Goal: Transaction & Acquisition: Purchase product/service

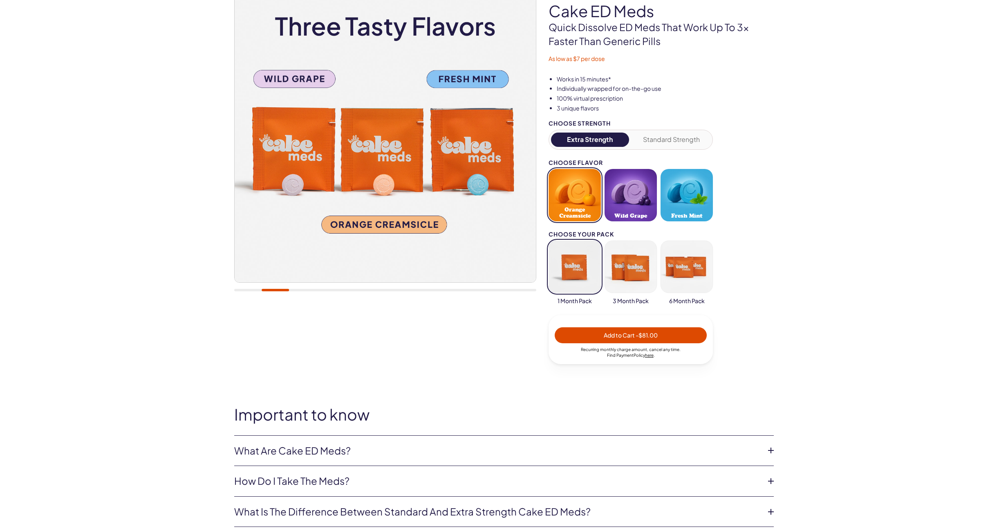
scroll to position [209, 0]
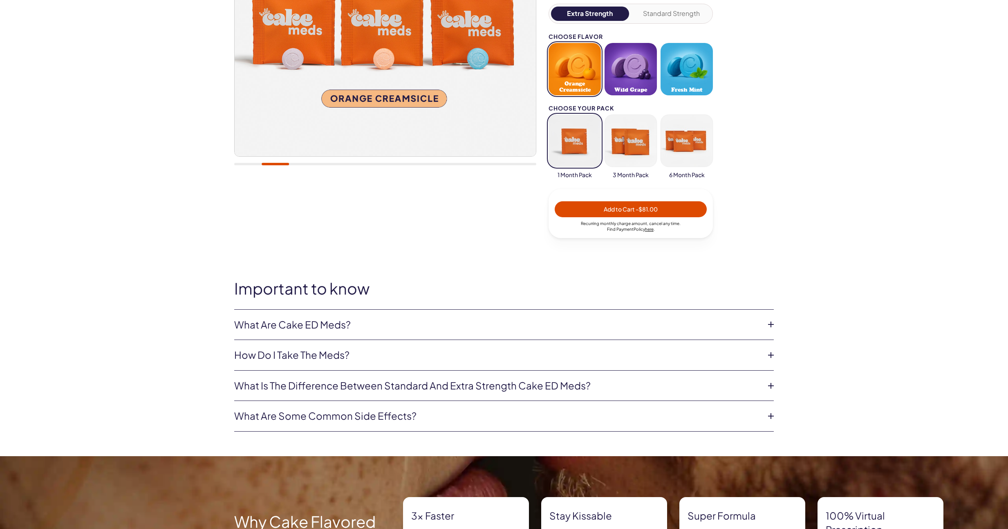
click at [471, 321] on link "What are Cake ED Meds?" at bounding box center [497, 325] width 527 height 14
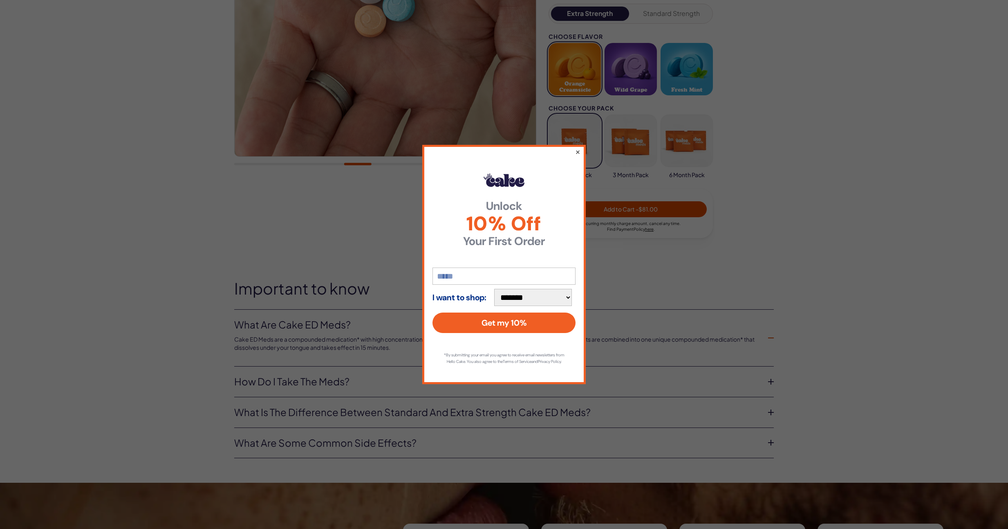
click at [577, 151] on button "×" at bounding box center [577, 152] width 5 height 10
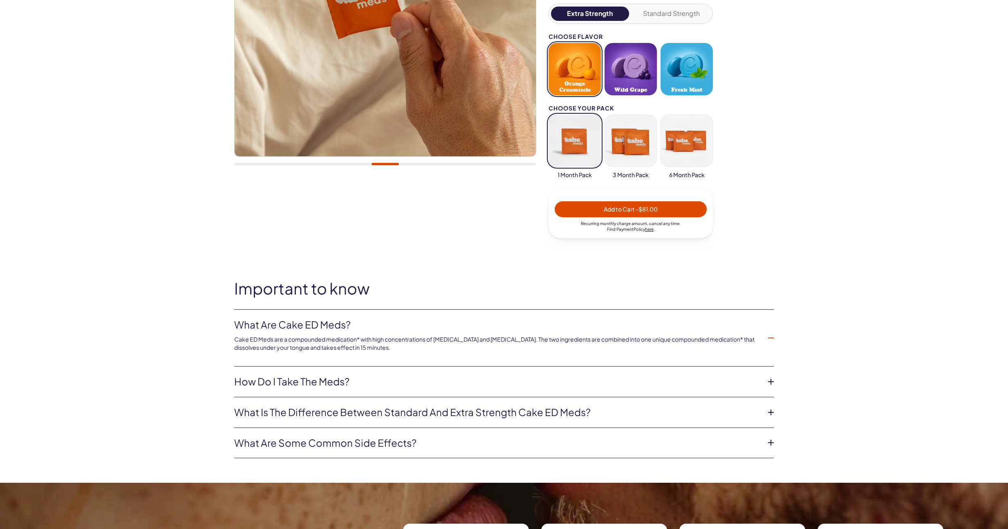
click at [457, 442] on link "What are some common side effects?" at bounding box center [497, 443] width 527 height 14
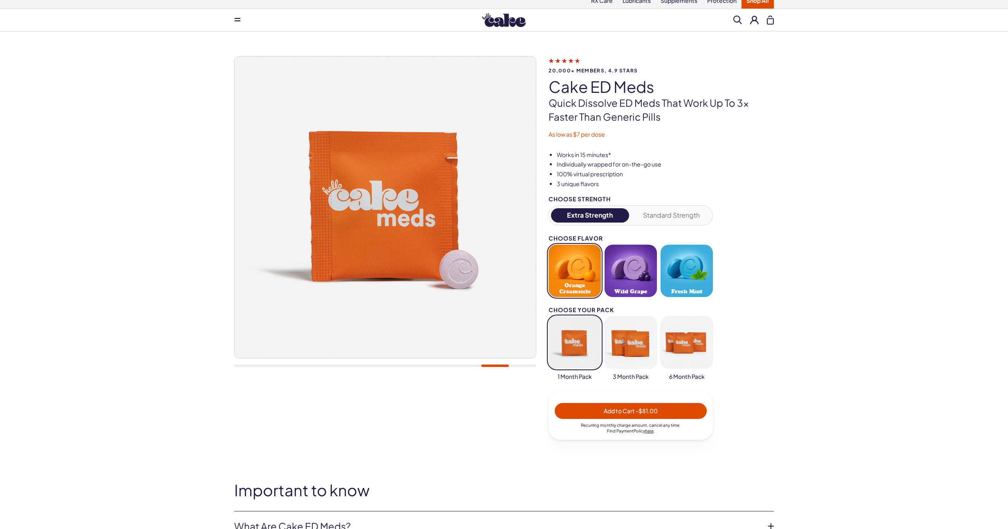
scroll to position [0, 0]
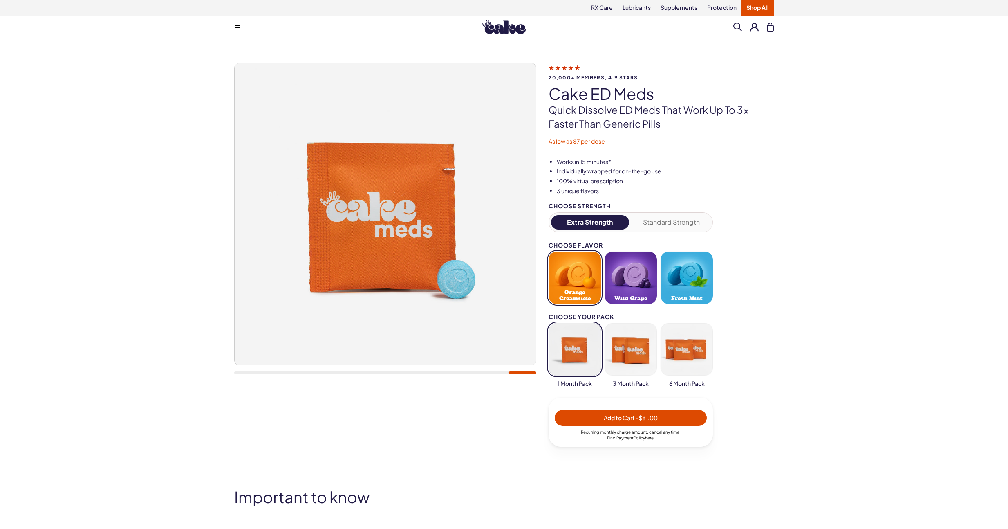
click at [502, 27] on img at bounding box center [504, 27] width 44 height 14
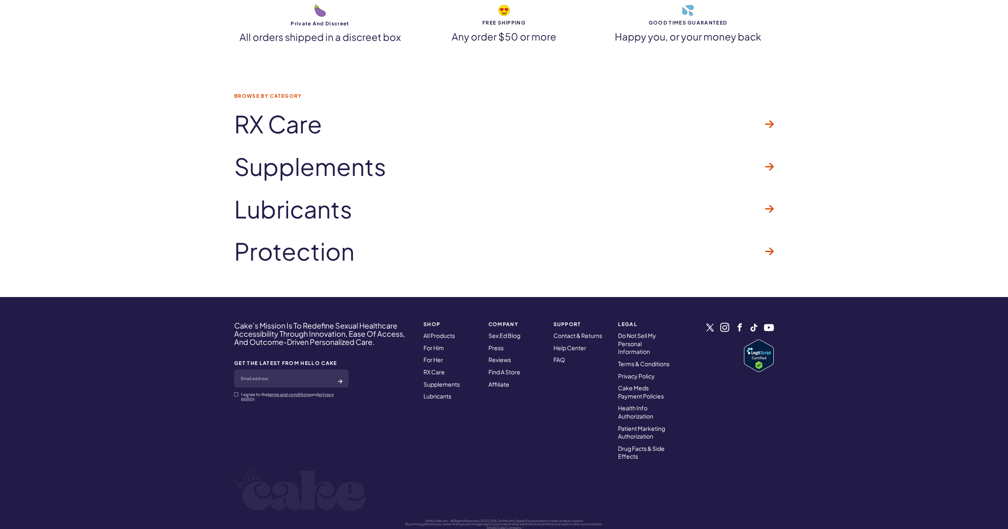
scroll to position [2405, 0]
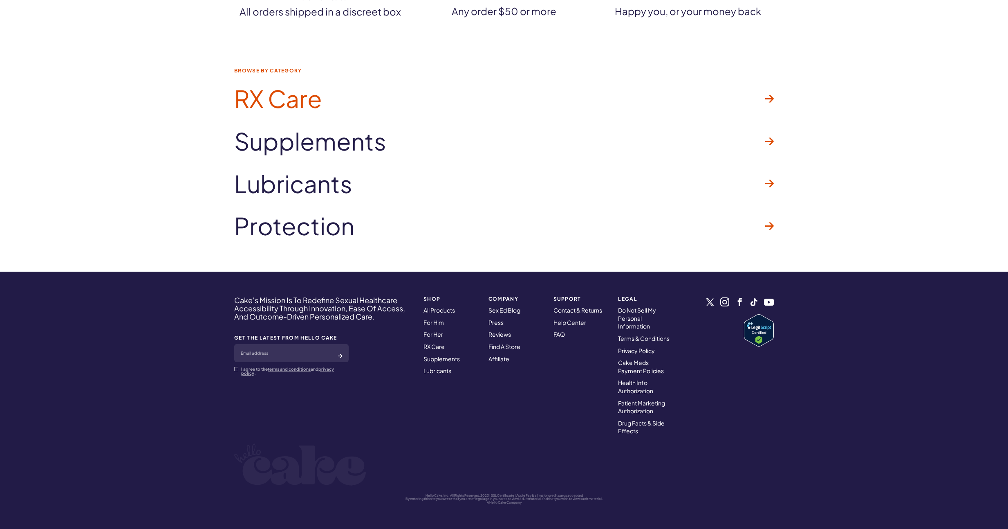
click at [321, 100] on span "RX Care" at bounding box center [278, 98] width 88 height 26
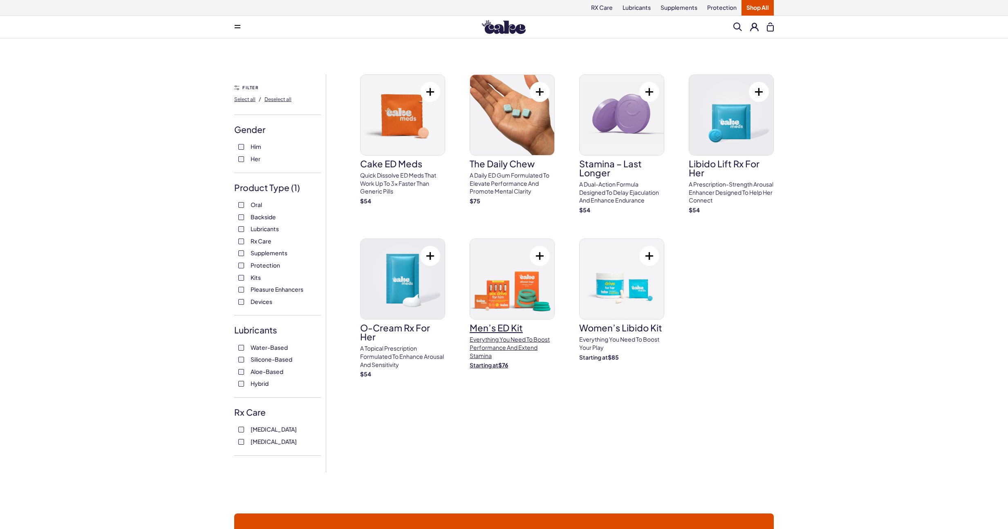
click at [521, 293] on img at bounding box center [512, 279] width 84 height 80
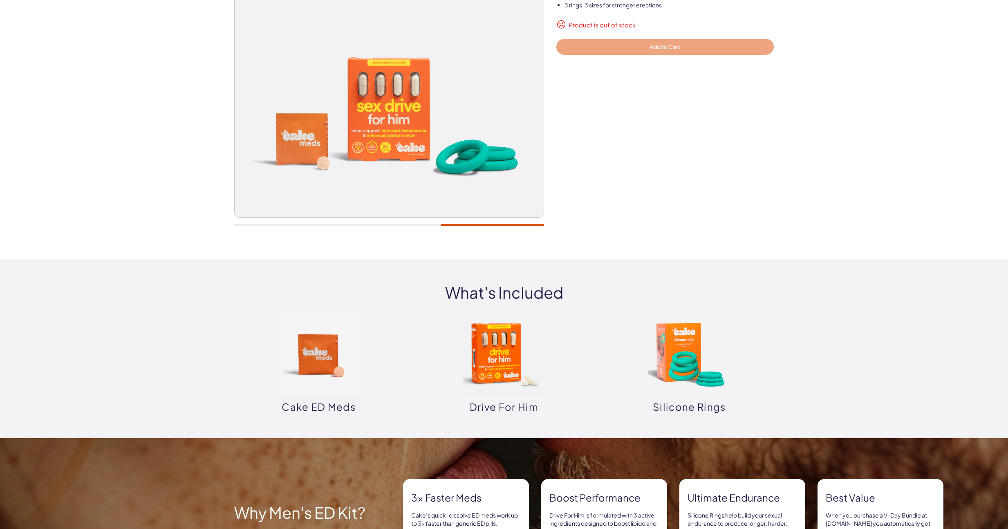
scroll to position [197, 0]
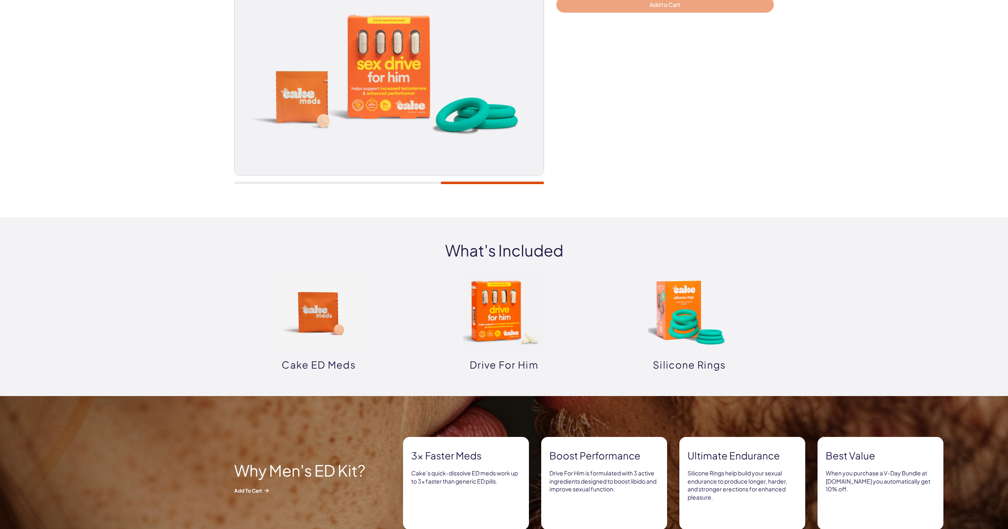
click at [692, 313] on img at bounding box center [689, 312] width 82 height 82
